Goal: Task Accomplishment & Management: Use online tool/utility

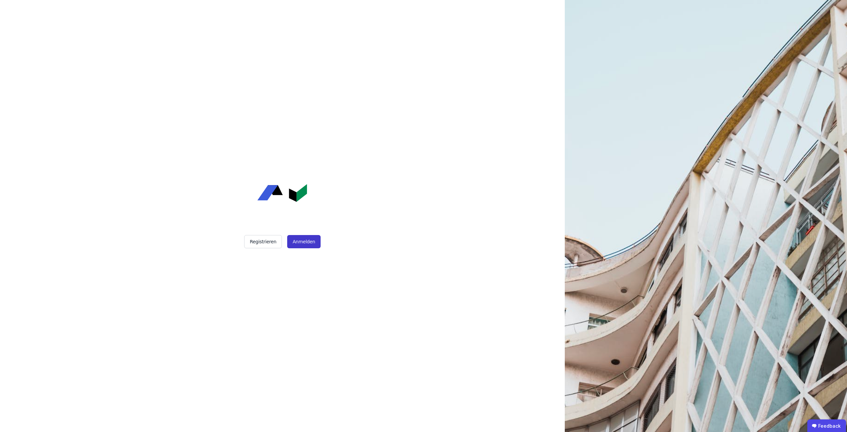
click at [306, 244] on button "Anmelden" at bounding box center [303, 241] width 33 height 13
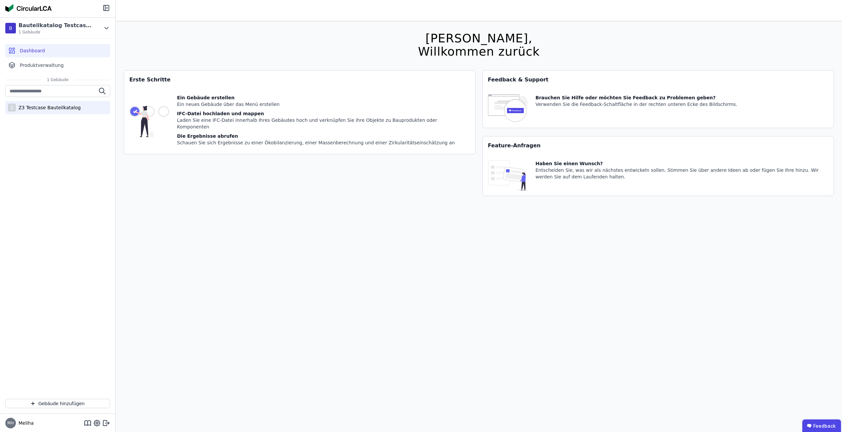
click at [40, 106] on div "Z3 Testcase Bauteilkatalog" at bounding box center [48, 107] width 65 height 7
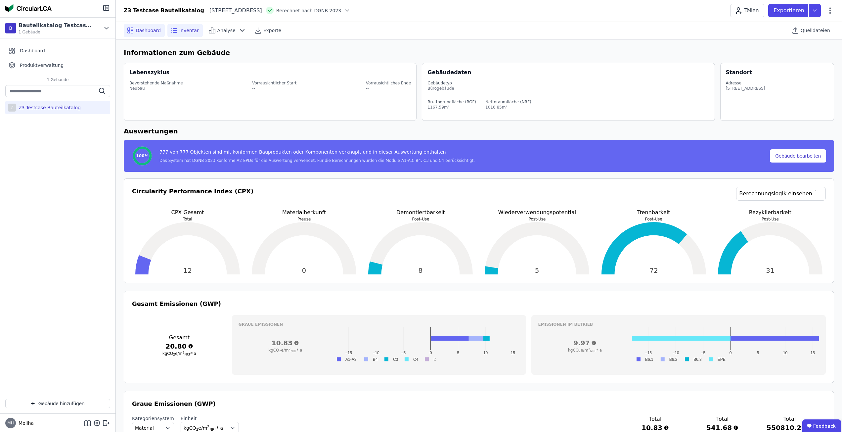
click at [179, 24] on div "Inventar" at bounding box center [184, 30] width 35 height 13
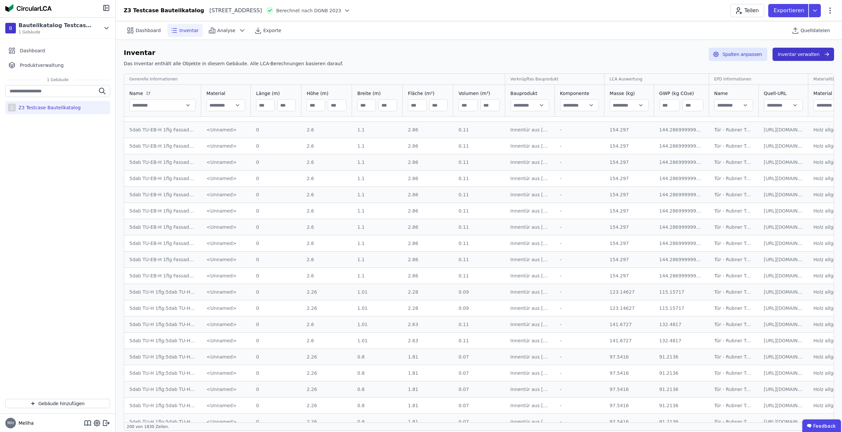
scroll to position [359, 0]
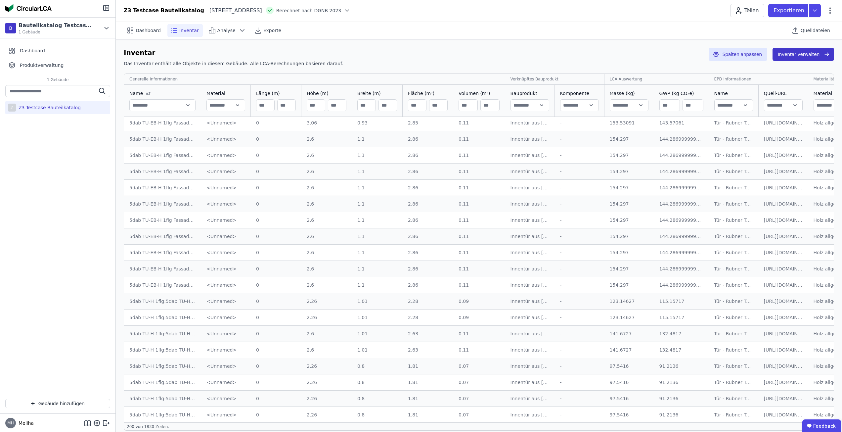
click at [791, 54] on button "Inventar verwalten" at bounding box center [804, 54] width 62 height 13
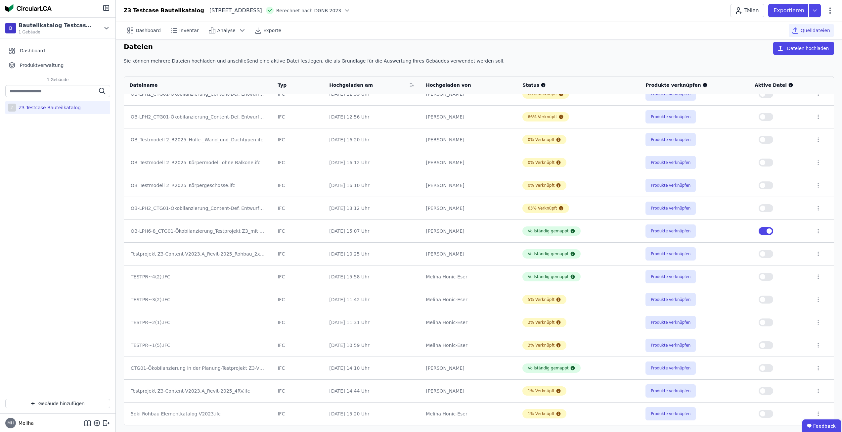
scroll to position [7, 0]
click at [669, 365] on button "Produkte verknüpfen" at bounding box center [671, 366] width 50 height 13
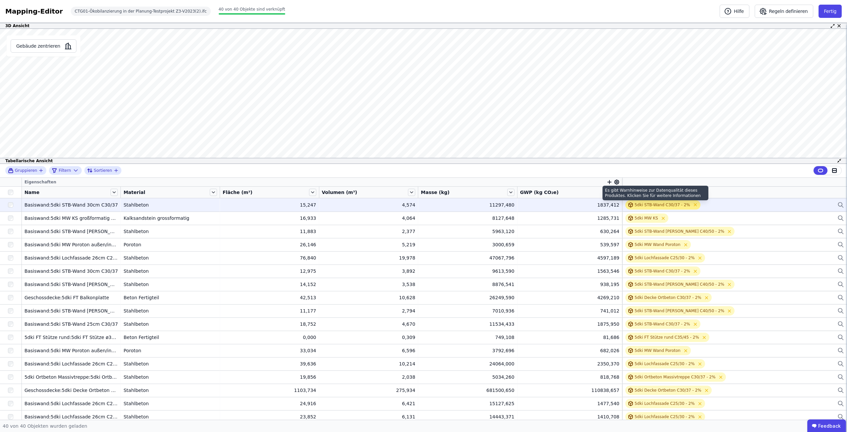
click at [641, 203] on div "5dki STB-Wand C30/37 - 2%" at bounding box center [663, 204] width 56 height 5
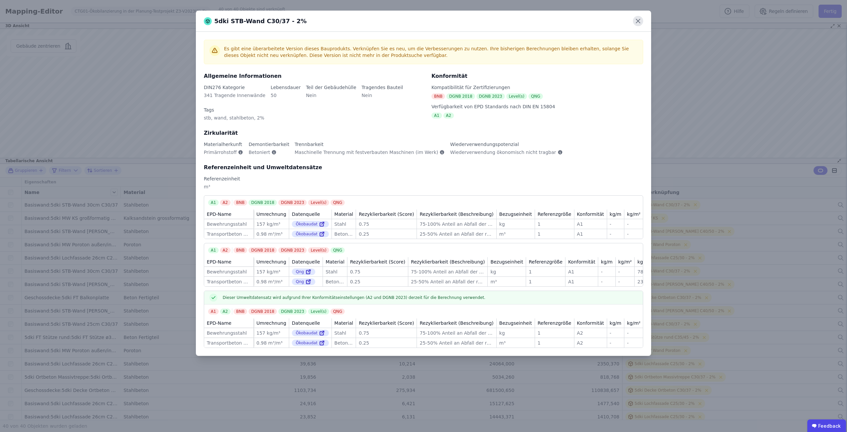
click at [639, 20] on icon at bounding box center [638, 21] width 4 height 4
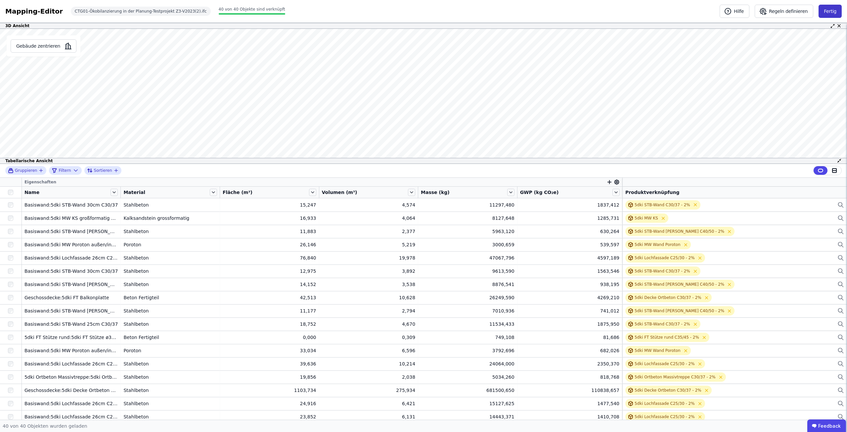
click at [827, 15] on button "Fertig" at bounding box center [830, 11] width 23 height 13
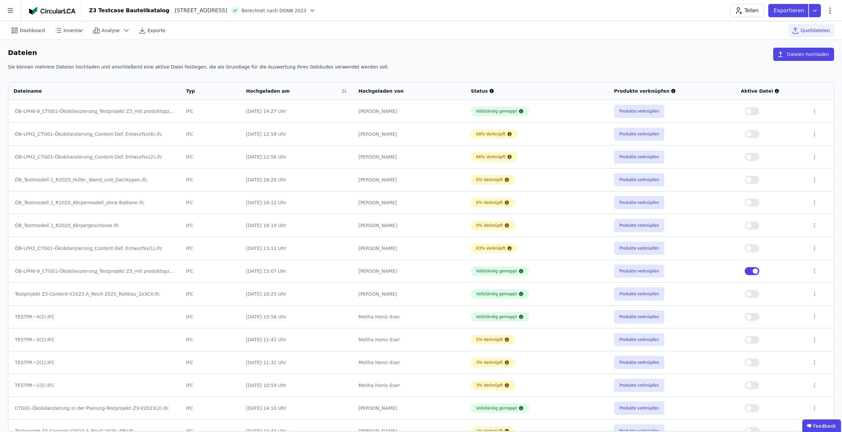
click at [84, 63] on div "Dateien Dateien hochladen" at bounding box center [421, 56] width 826 height 16
click at [64, 32] on span "Inventar" at bounding box center [74, 30] width 20 height 7
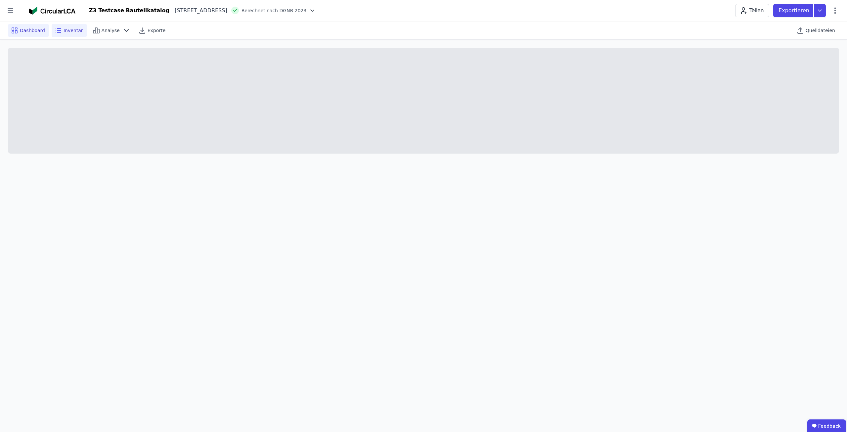
click at [29, 32] on span "Dashboard" at bounding box center [32, 30] width 25 height 7
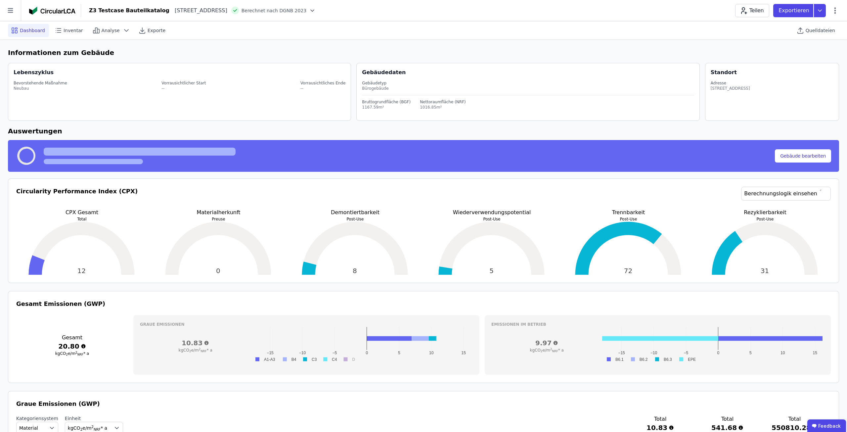
click at [36, 11] on img at bounding box center [52, 11] width 46 height 8
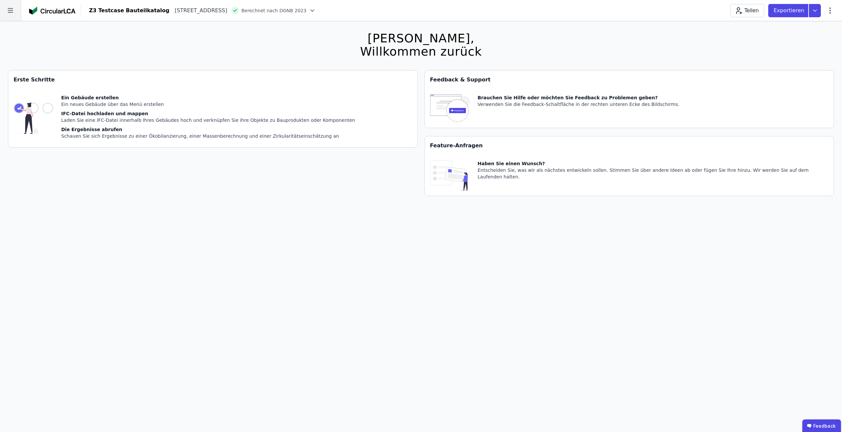
click at [11, 11] on icon at bounding box center [10, 10] width 5 height 5
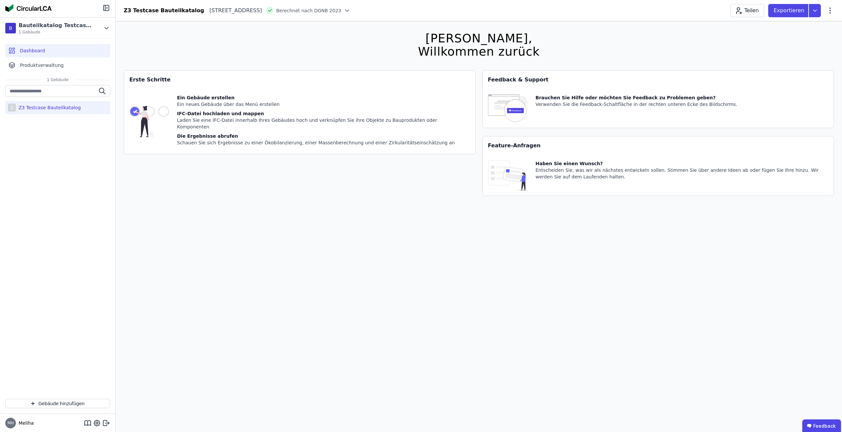
click at [162, 182] on div "Erste Schritte Ein Gebäude erstellen Ein neues Gebäude über das Menü erstellen …" at bounding box center [300, 137] width 352 height 134
click at [554, 164] on div "Haben Sie einen Wunsch?" at bounding box center [682, 163] width 293 height 7
click at [828, 15] on div "Teilen Exportieren" at bounding box center [782, 10] width 104 height 13
click at [831, 9] on icon at bounding box center [830, 11] width 8 height 8
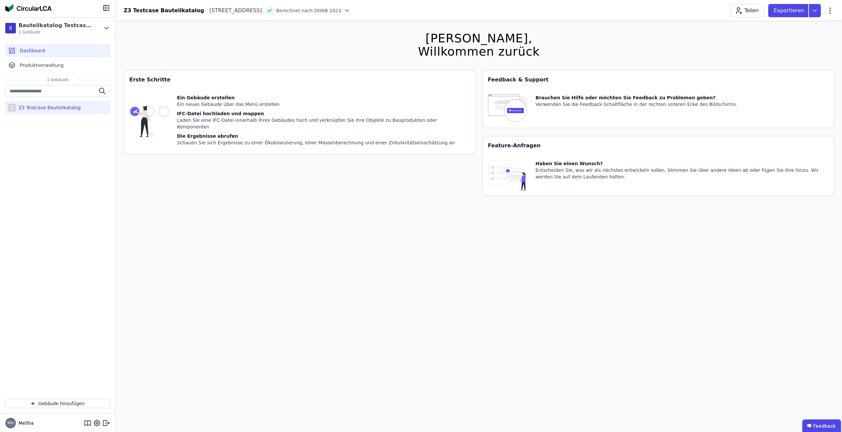
click at [554, 60] on div "[PERSON_NAME], Willkommen zurück Sie verwenden derzeit eine Beta-Version. Es kö…" at bounding box center [479, 237] width 711 height 432
